Goal: Check status

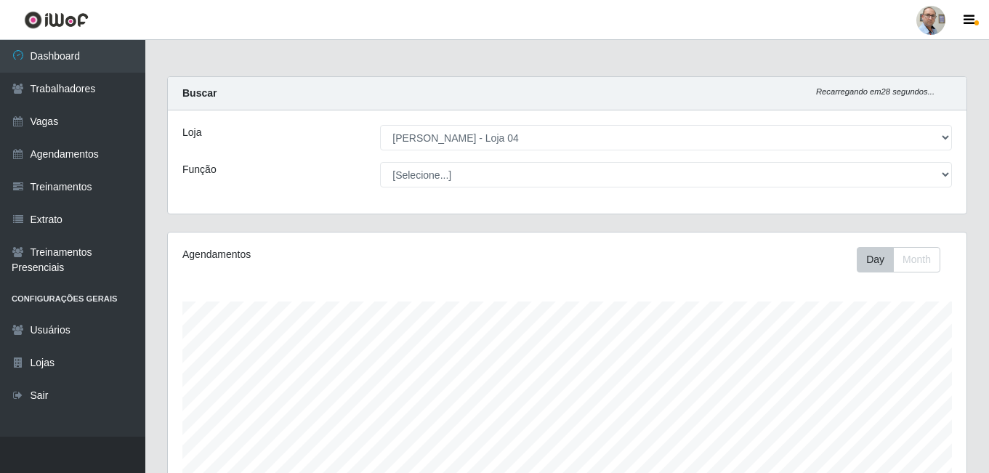
select select "251"
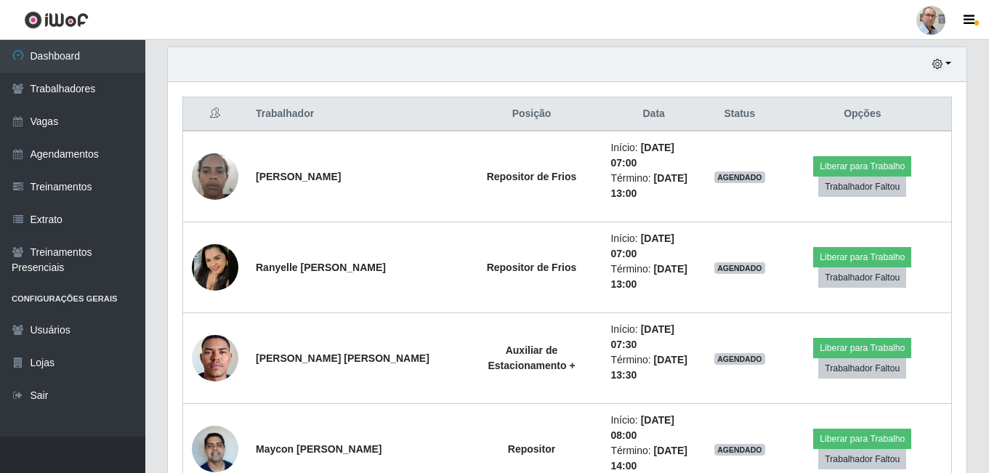
scroll to position [531, 0]
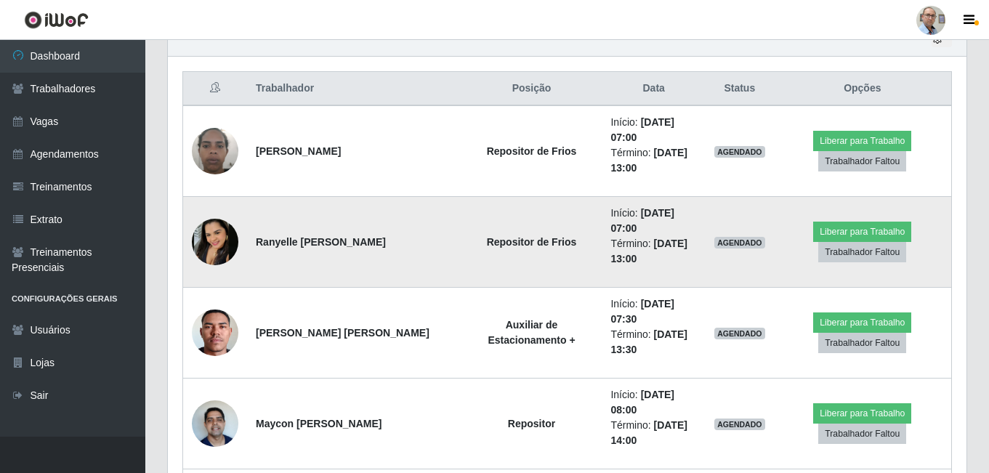
click at [219, 246] on img at bounding box center [215, 242] width 47 height 47
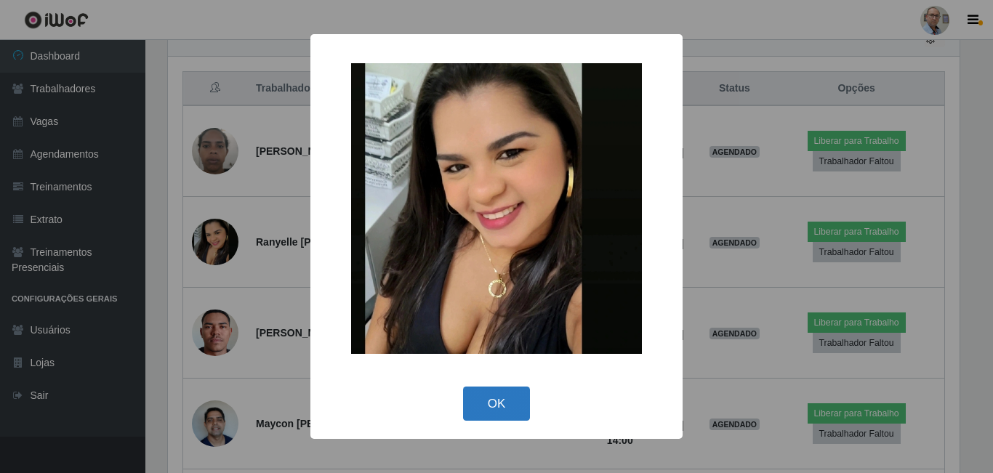
click at [505, 405] on button "OK" at bounding box center [497, 404] width 68 height 34
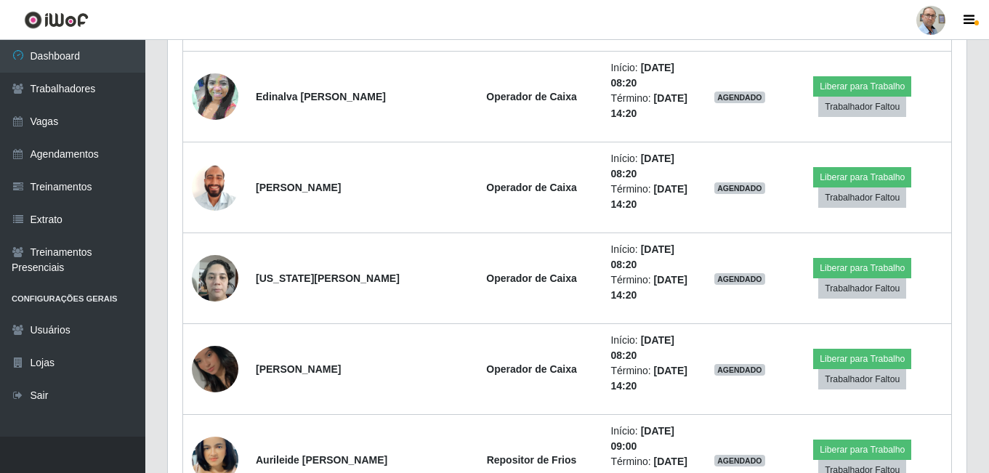
scroll to position [1113, 0]
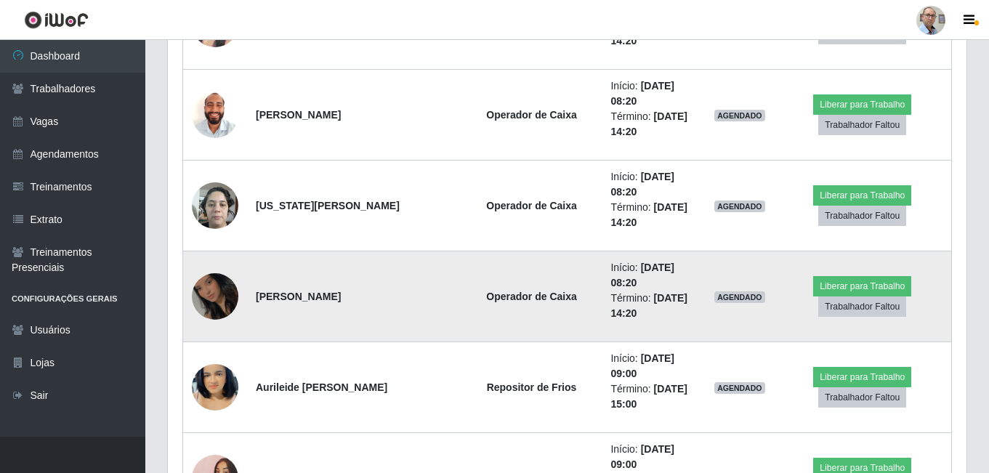
click at [220, 293] on img at bounding box center [215, 296] width 47 height 83
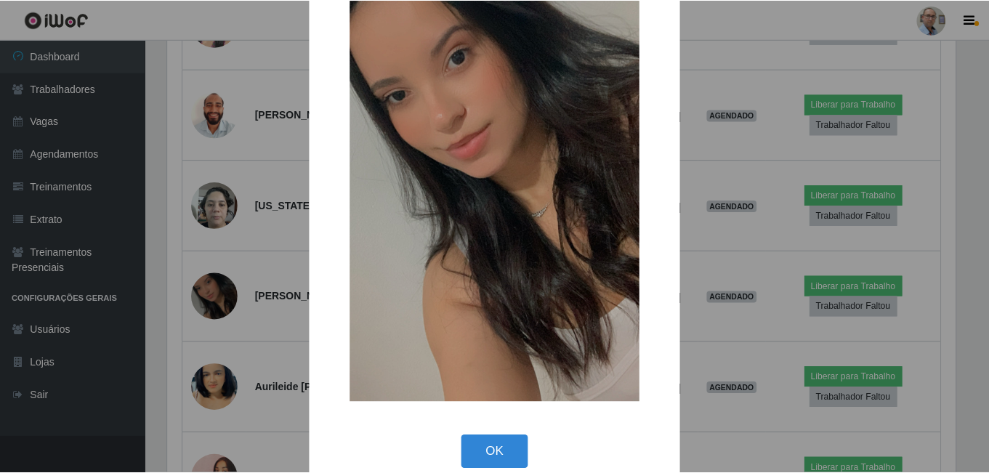
scroll to position [171, 0]
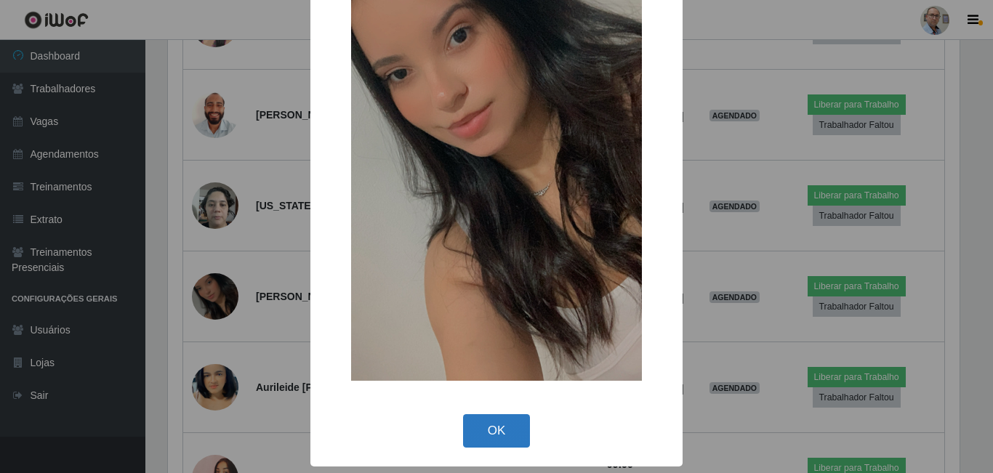
click at [498, 425] on button "OK" at bounding box center [497, 431] width 68 height 34
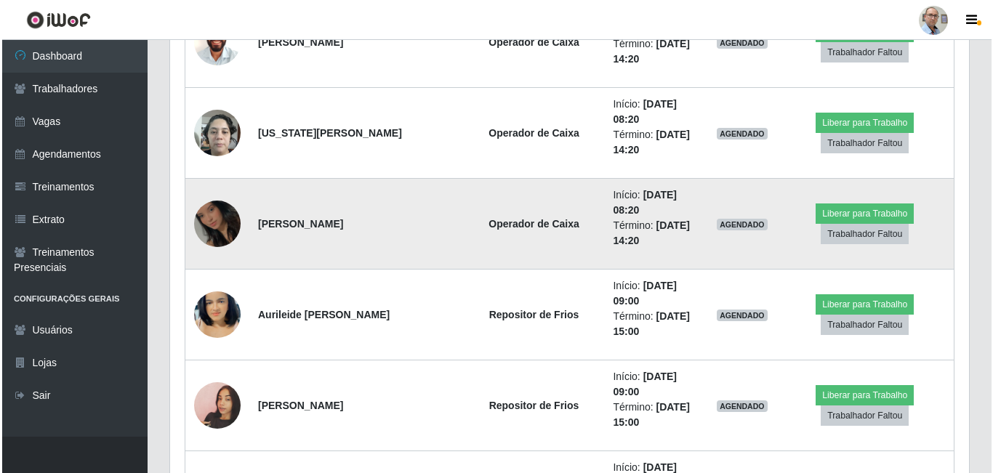
scroll to position [1258, 0]
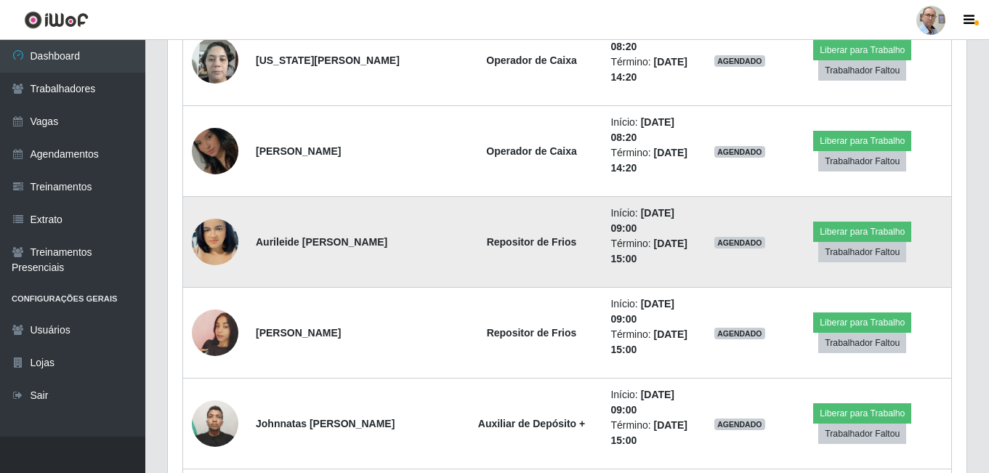
click at [217, 241] on img at bounding box center [215, 242] width 47 height 83
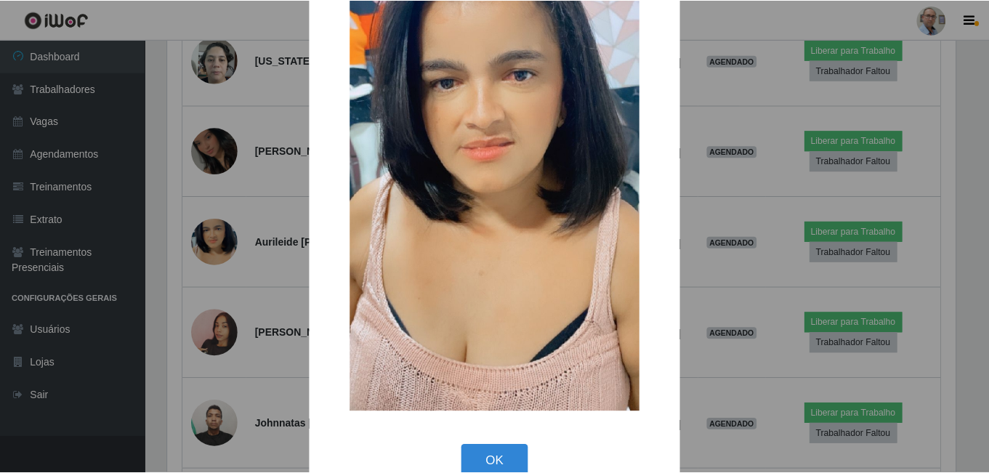
scroll to position [171, 0]
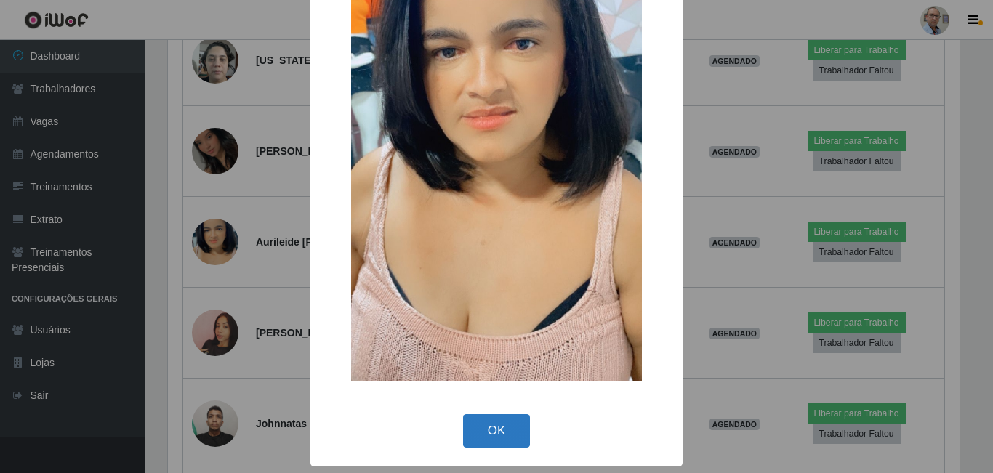
click at [500, 430] on button "OK" at bounding box center [497, 431] width 68 height 34
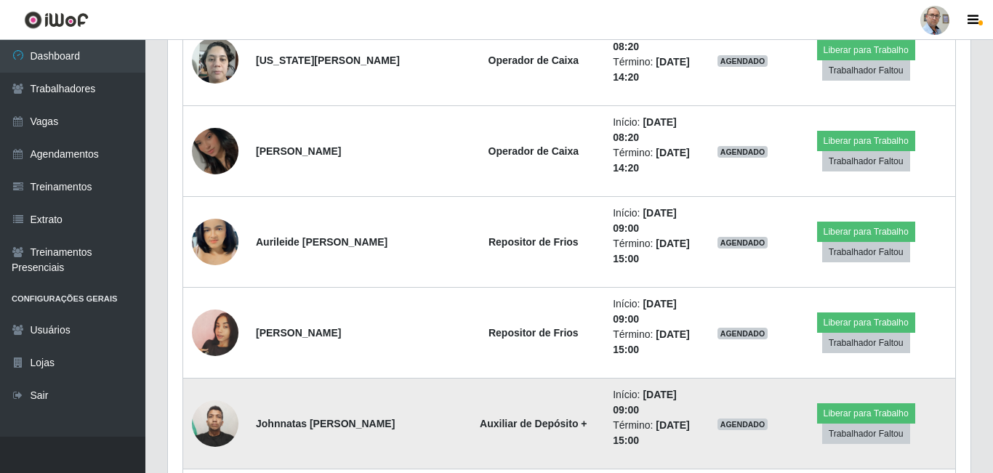
scroll to position [302, 799]
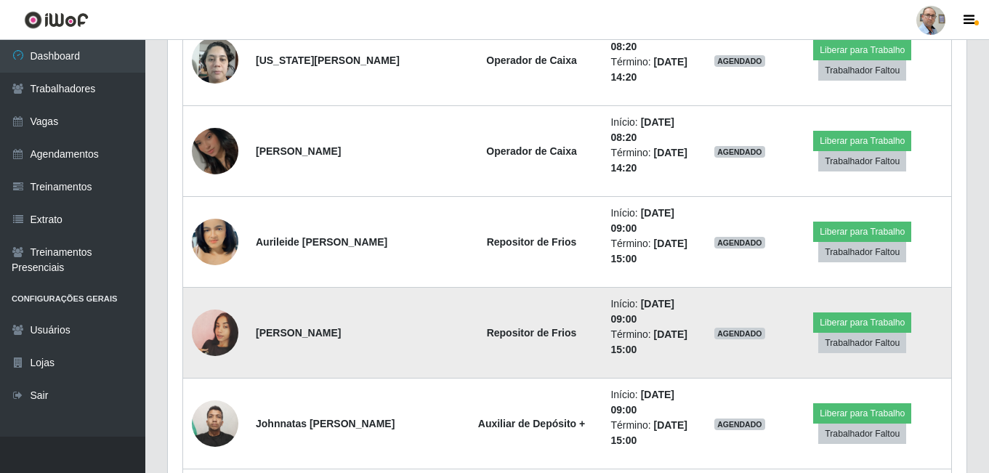
click at [210, 332] on img at bounding box center [215, 333] width 47 height 83
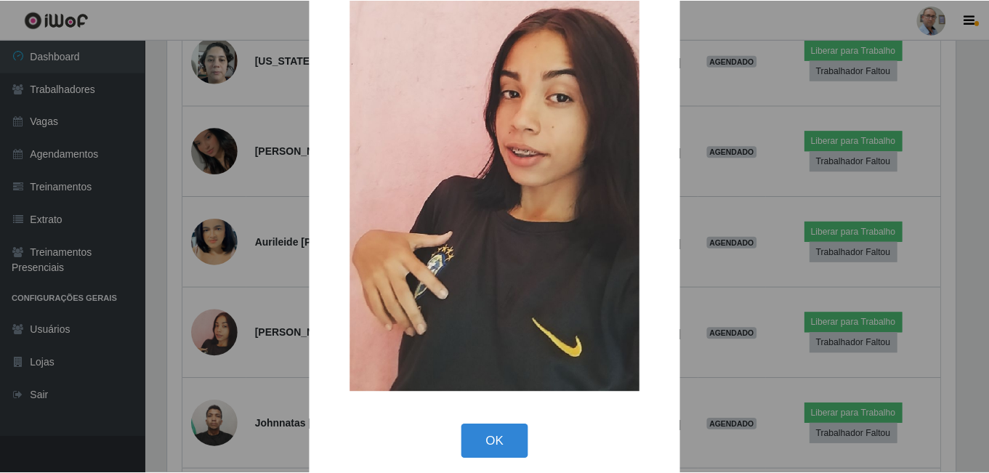
scroll to position [171, 0]
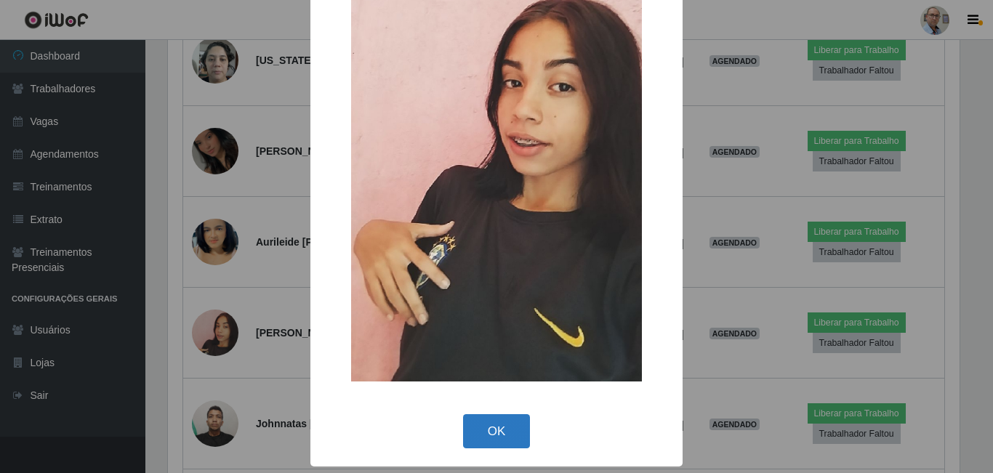
click at [478, 428] on button "OK" at bounding box center [497, 431] width 68 height 34
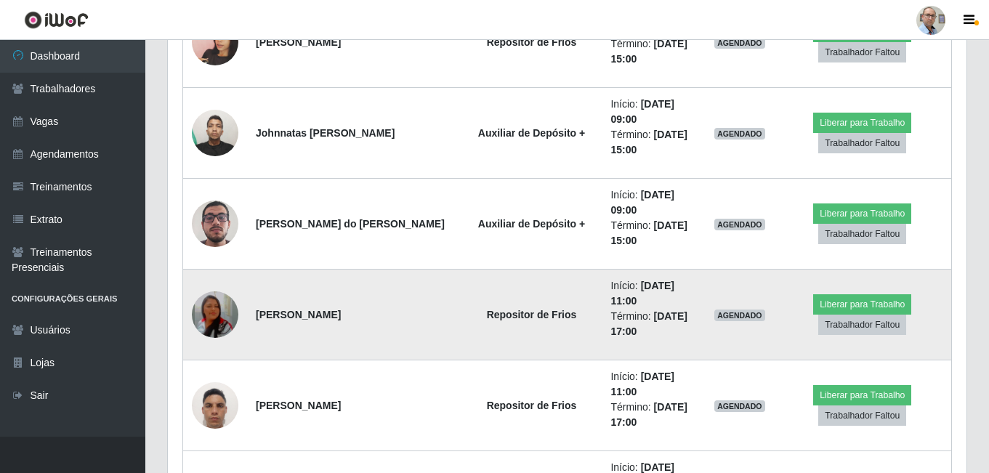
scroll to position [1622, 0]
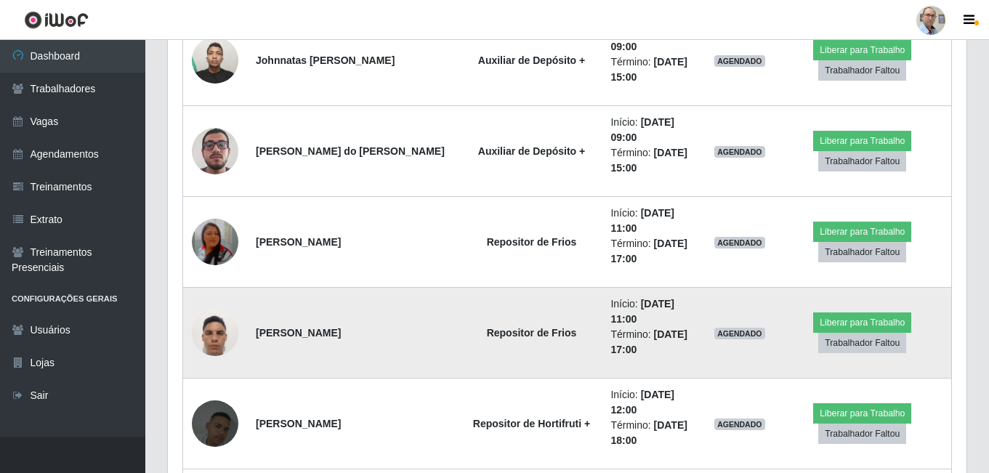
click at [220, 333] on img at bounding box center [215, 333] width 47 height 62
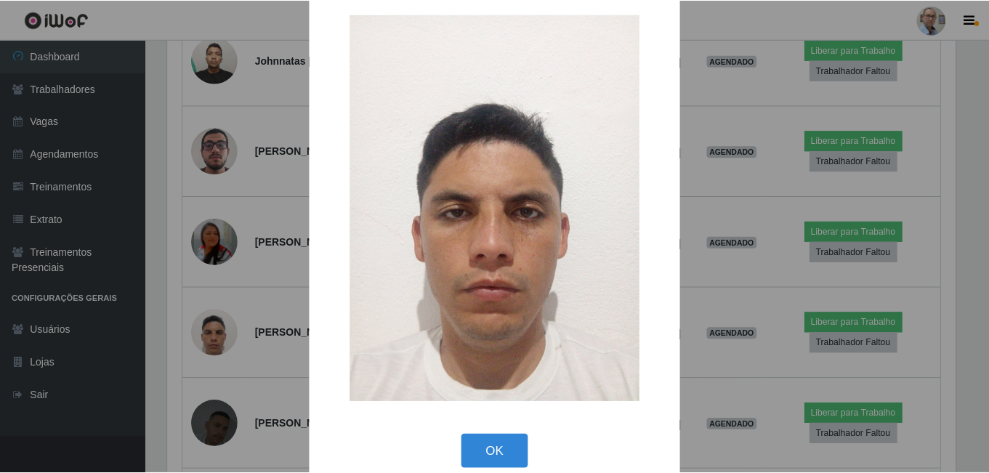
scroll to position [41, 0]
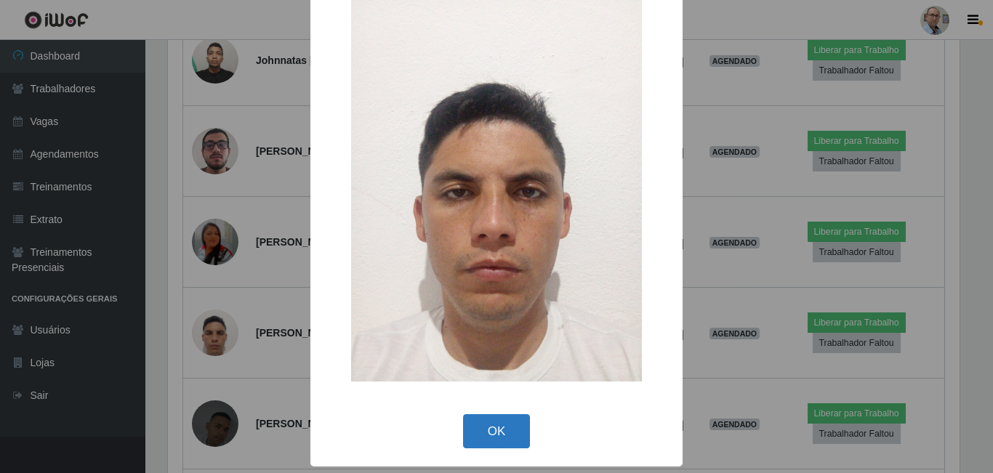
click at [483, 428] on button "OK" at bounding box center [497, 431] width 68 height 34
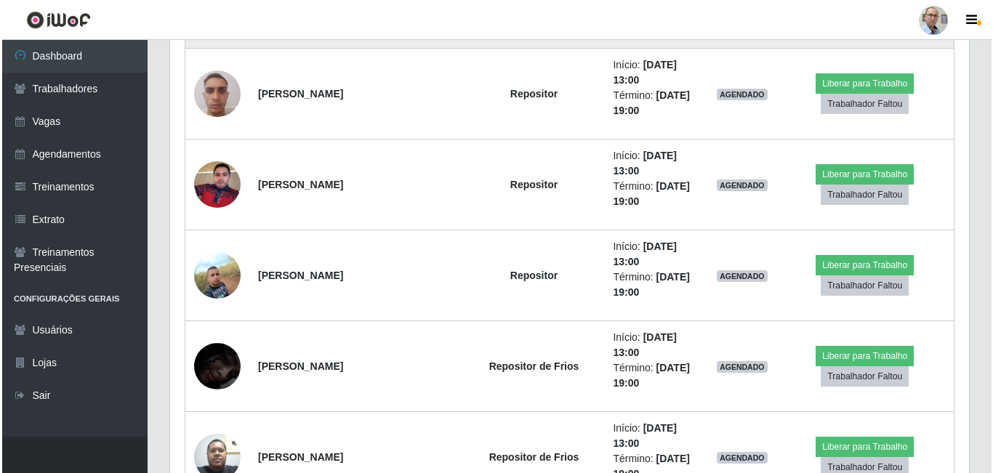
scroll to position [2422, 0]
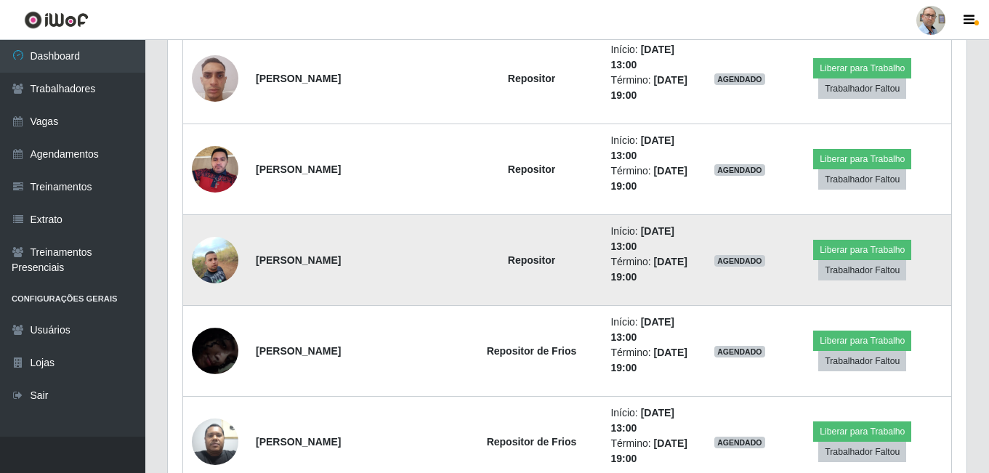
click at [220, 268] on img at bounding box center [215, 260] width 47 height 47
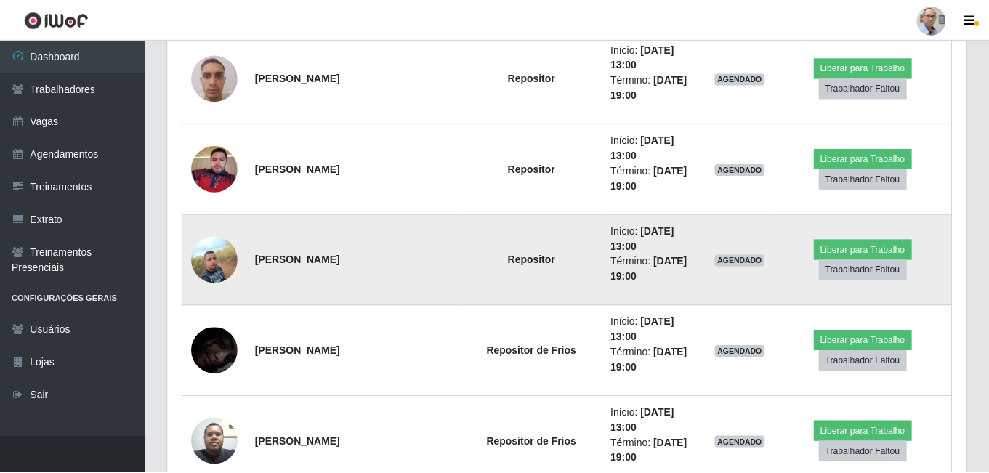
scroll to position [302, 792]
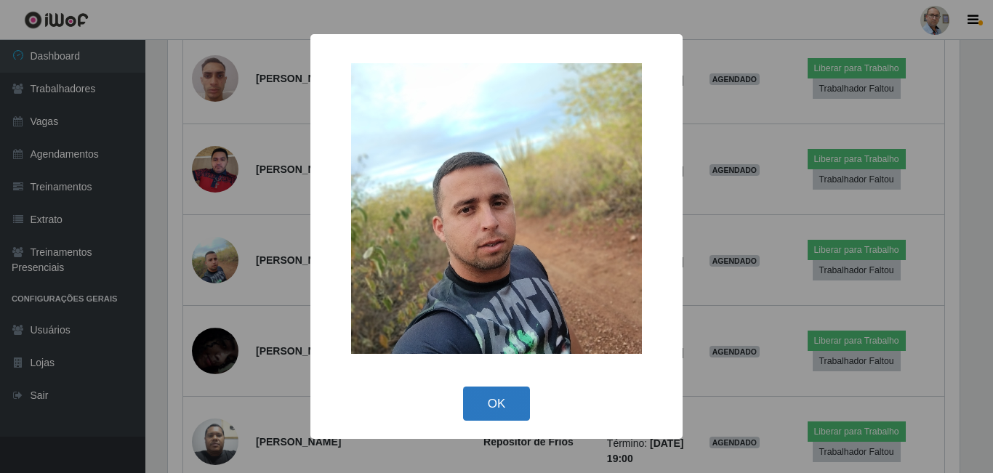
click at [492, 411] on button "OK" at bounding box center [497, 404] width 68 height 34
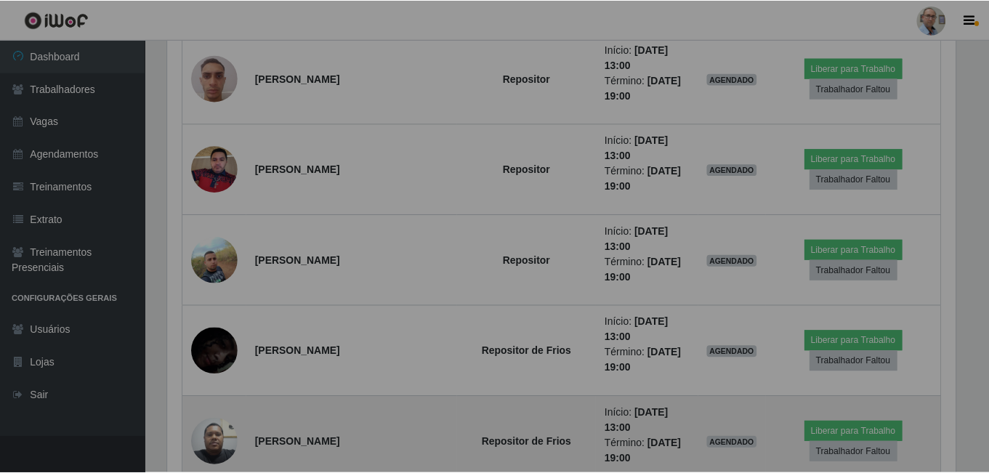
scroll to position [302, 799]
